Goal: Task Accomplishment & Management: Use online tool/utility

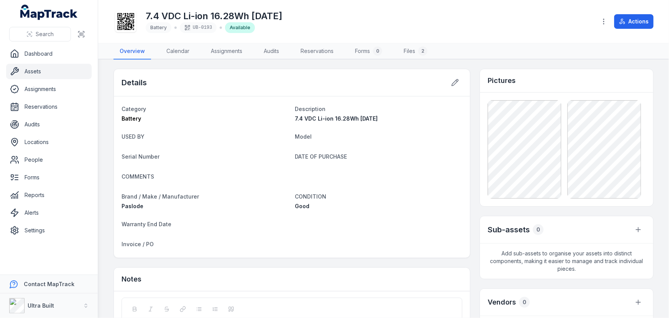
click at [31, 68] on link "Assets" at bounding box center [49, 71] width 86 height 15
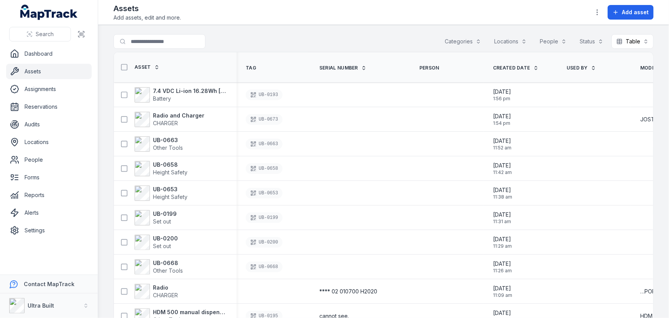
click at [37, 73] on link "Assets" at bounding box center [49, 71] width 86 height 15
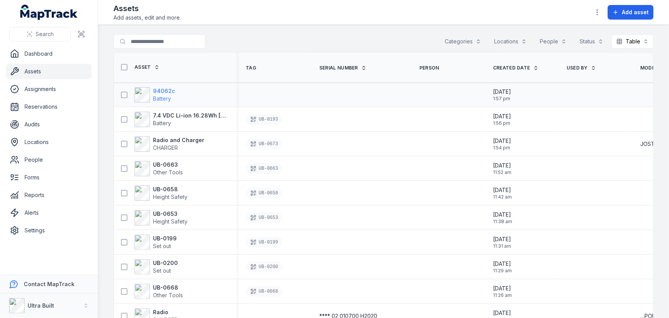
click at [165, 90] on strong "94062c" at bounding box center [164, 91] width 22 height 8
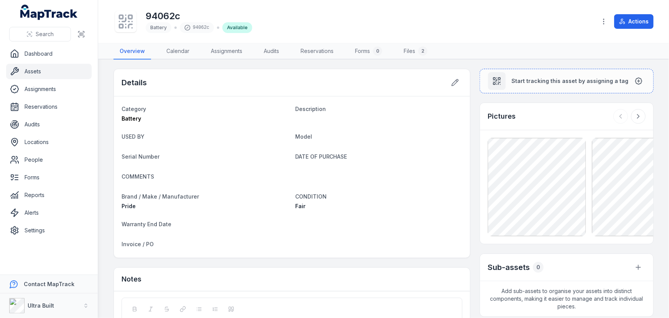
click at [33, 72] on link "Assets" at bounding box center [49, 71] width 86 height 15
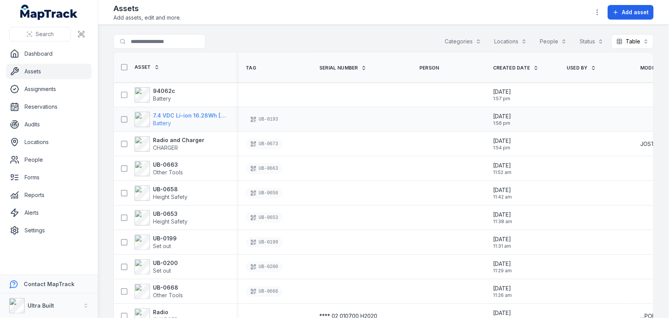
click at [215, 118] on strong "7.4 VDC Li-ion 16.28Wh [DATE]" at bounding box center [190, 116] width 74 height 8
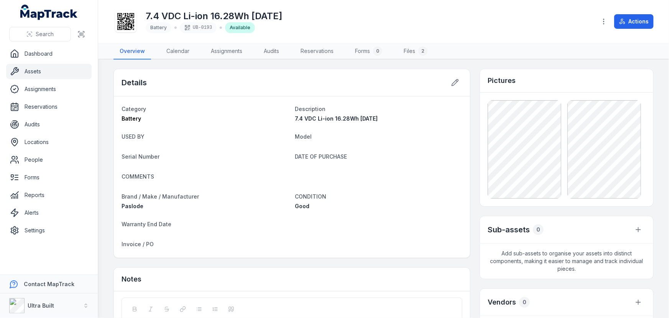
drag, startPoint x: 380, startPoint y: 119, endPoint x: 293, endPoint y: 119, distance: 87.1
click at [295, 119] on div "7.4 VDC Li-ion 16.28Wh [DATE]" at bounding box center [379, 119] width 168 height 8
copy span "7.4 VDC Li-ion 16.28Wh [DATE]"
click at [34, 73] on link "Assets" at bounding box center [49, 71] width 86 height 15
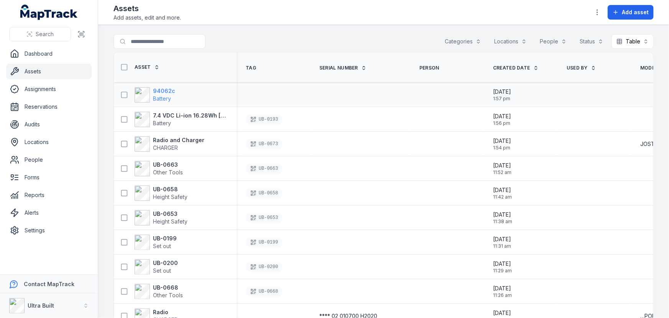
click at [170, 90] on strong "94062c" at bounding box center [164, 91] width 22 height 8
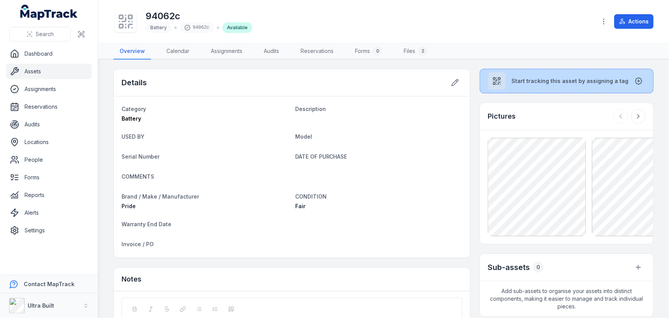
click at [544, 84] on button "Start tracking this asset by assigning a tag" at bounding box center [567, 81] width 174 height 25
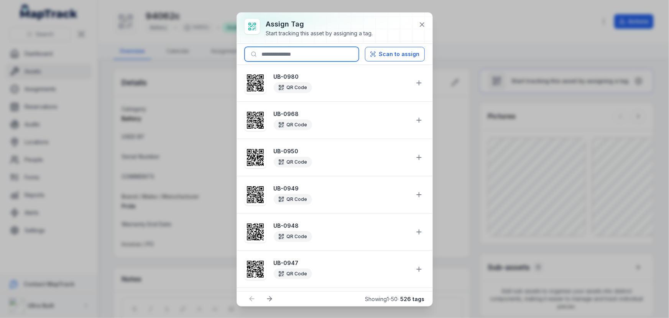
click at [320, 48] on input at bounding box center [302, 54] width 114 height 15
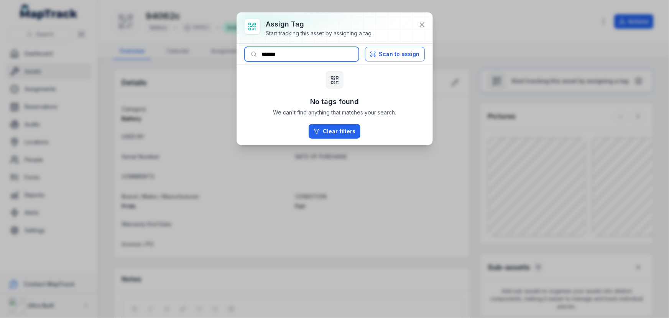
drag, startPoint x: 275, startPoint y: 54, endPoint x: 304, endPoint y: 56, distance: 29.2
click at [304, 56] on input "*******" at bounding box center [302, 54] width 114 height 15
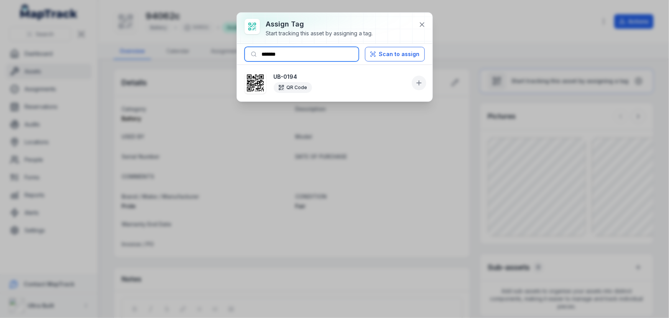
type input "*******"
click at [425, 81] on button at bounding box center [419, 83] width 15 height 15
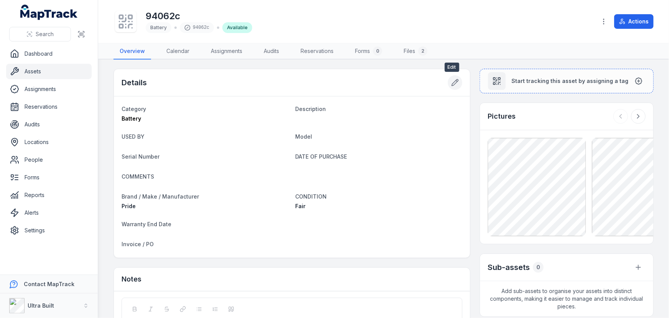
click at [452, 82] on icon at bounding box center [456, 83] width 8 height 8
